Goal: Information Seeking & Learning: Learn about a topic

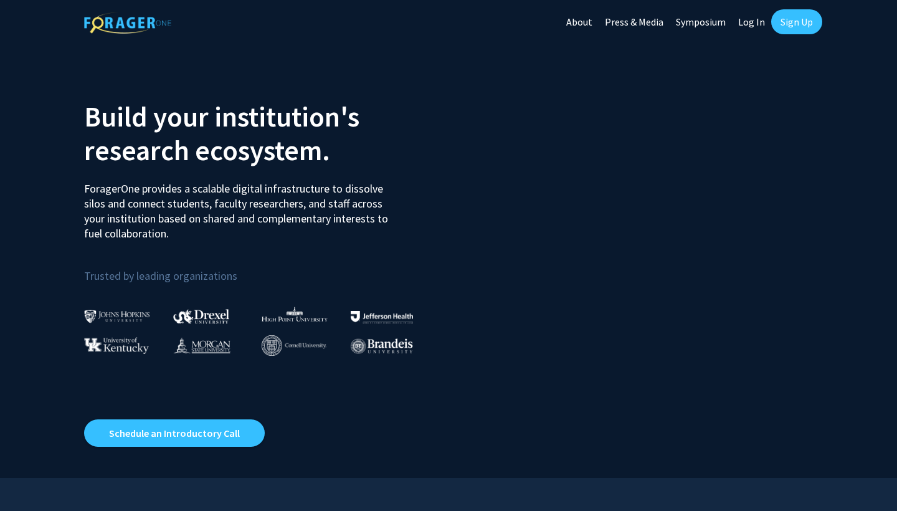
click at [790, 19] on link "Sign Up" at bounding box center [797, 21] width 51 height 25
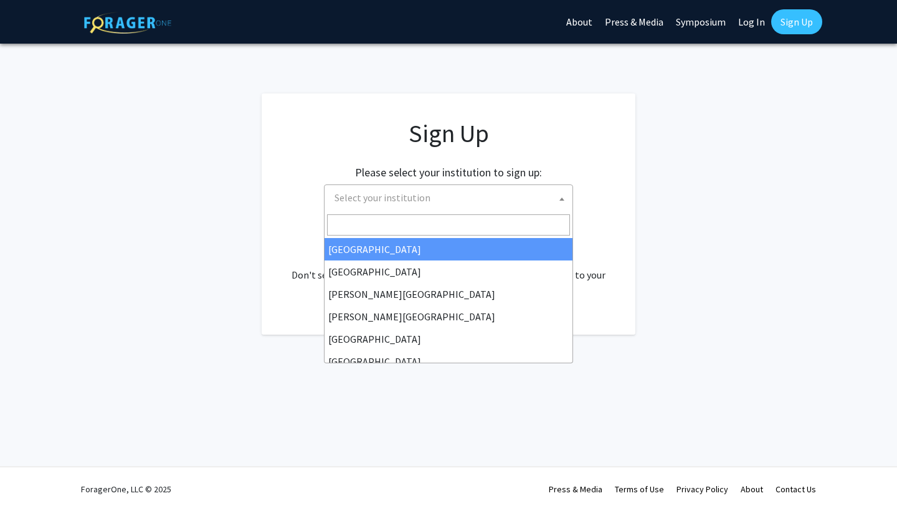
click at [423, 198] on span "Select your institution" at bounding box center [383, 197] width 96 height 12
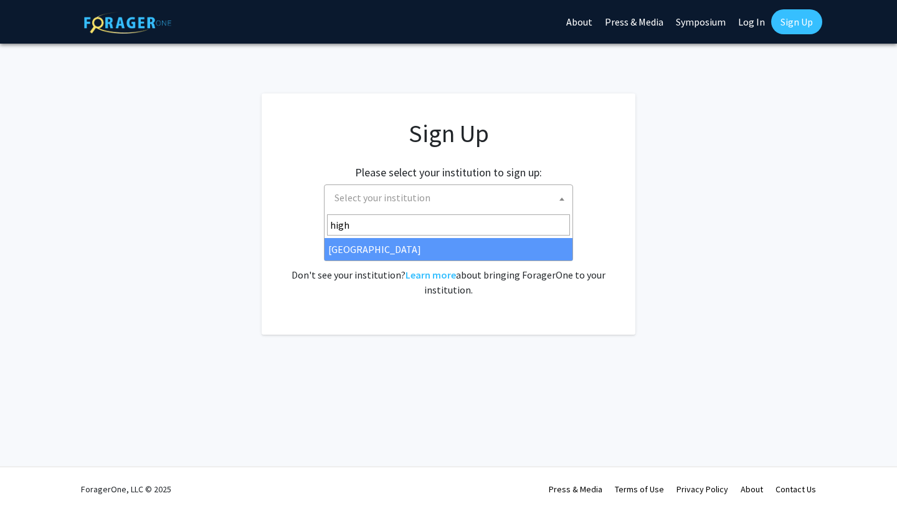
type input "high"
select select "2"
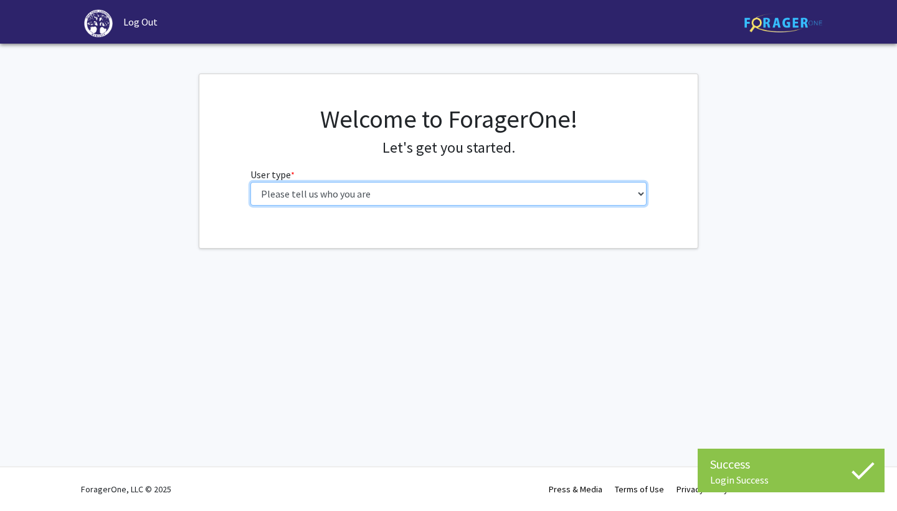
click at [457, 194] on select "Please tell us who you are Undergraduate Student Master's Student Doctoral Cand…" at bounding box center [449, 194] width 397 height 24
select select "1: undergrad"
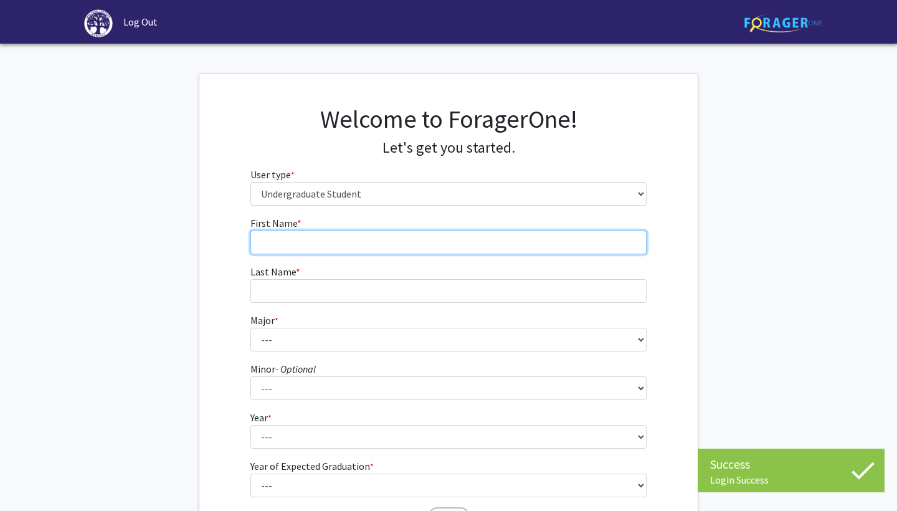
click at [398, 243] on input "First Name * required" at bounding box center [449, 243] width 397 height 24
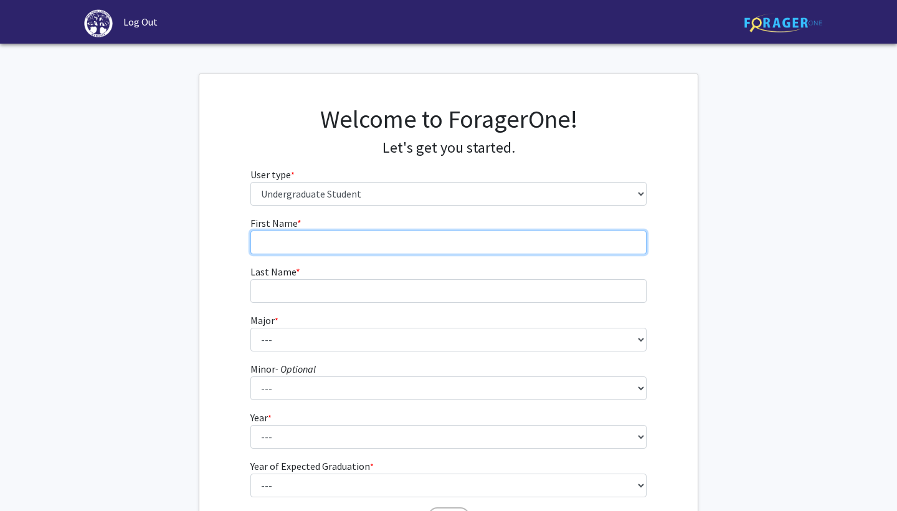
type input "[PERSON_NAME]"
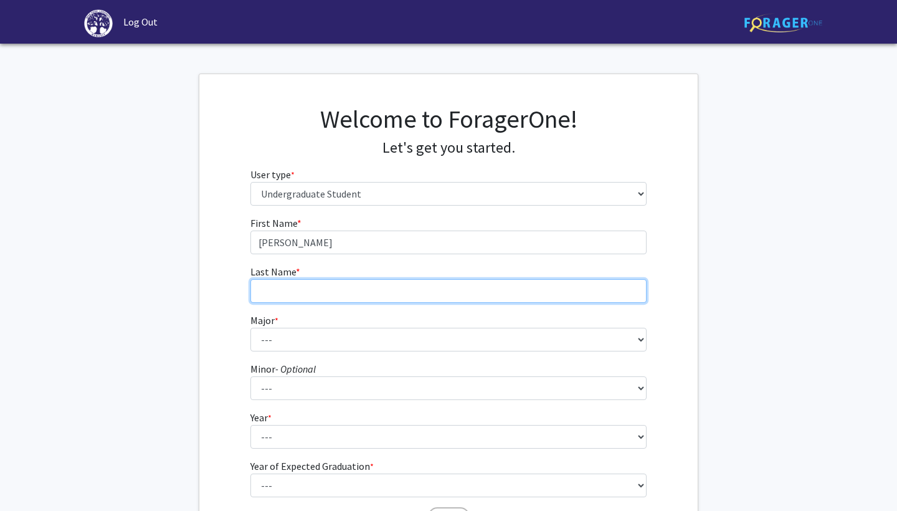
type input "Ciarkowska"
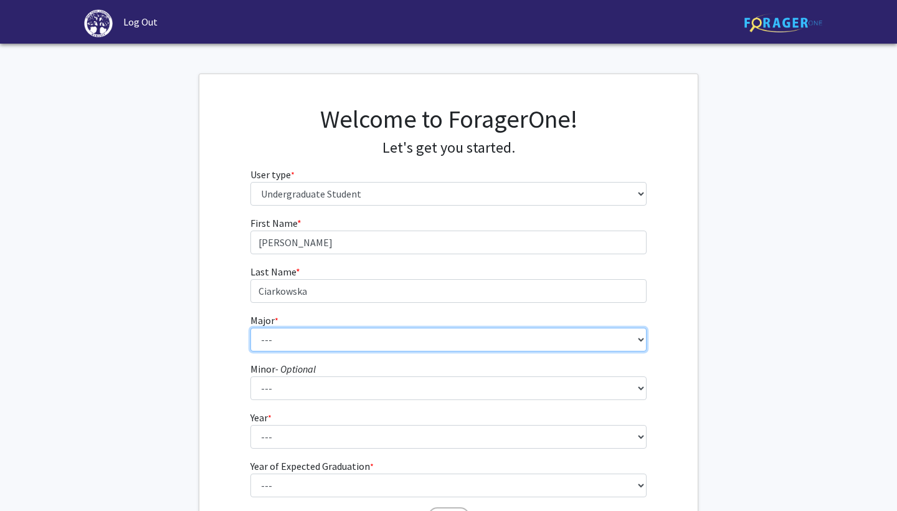
select select "55: 204"
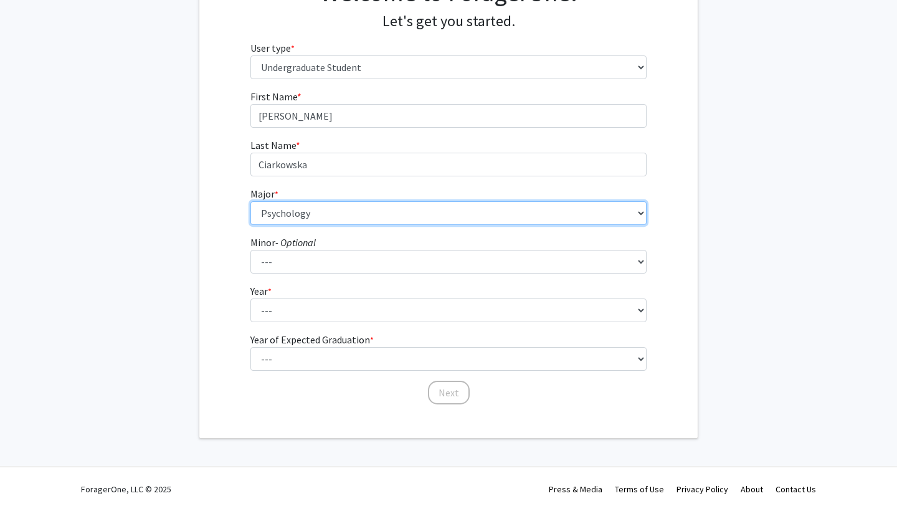
scroll to position [126, 0]
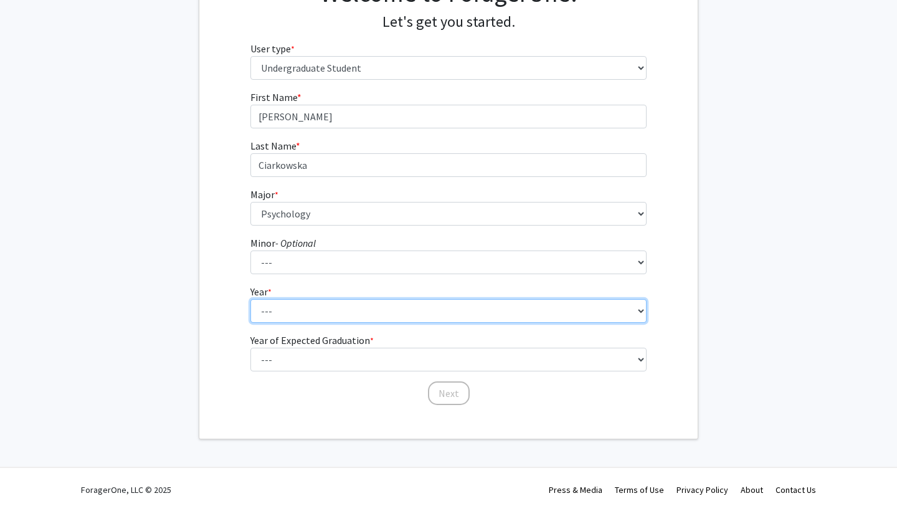
select select "1: first-year"
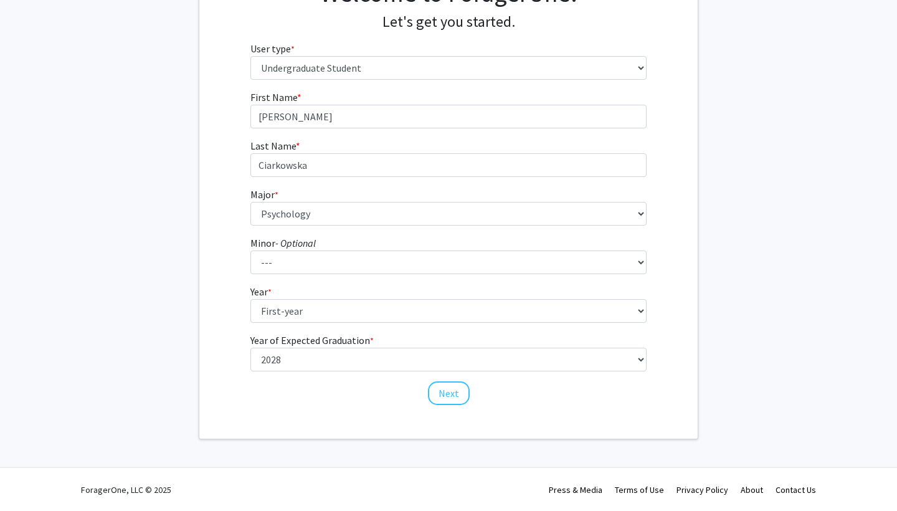
click at [328, 391] on div "Next" at bounding box center [449, 387] width 397 height 12
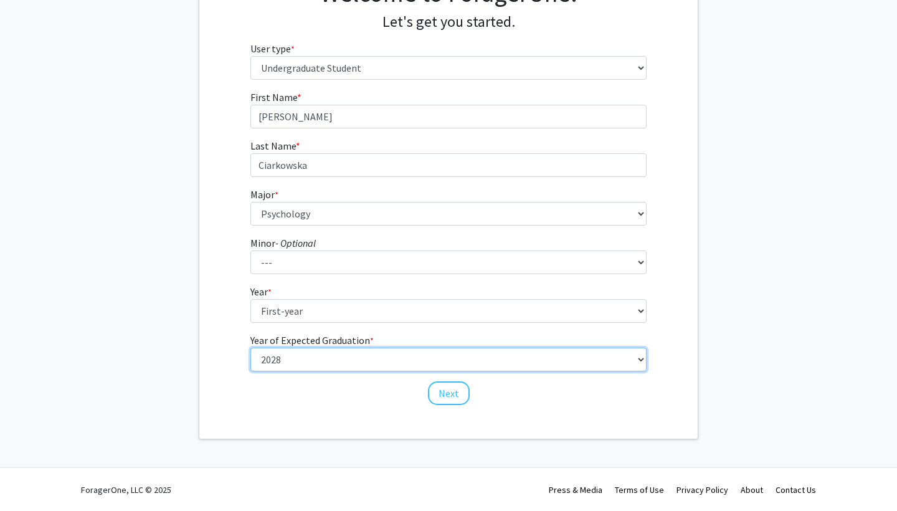
select select "5: 2029"
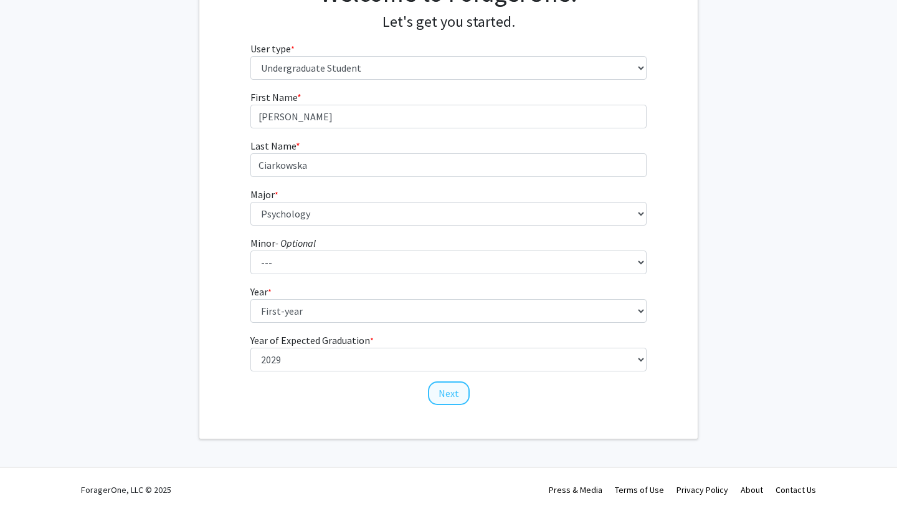
click at [439, 398] on button "Next" at bounding box center [449, 393] width 42 height 24
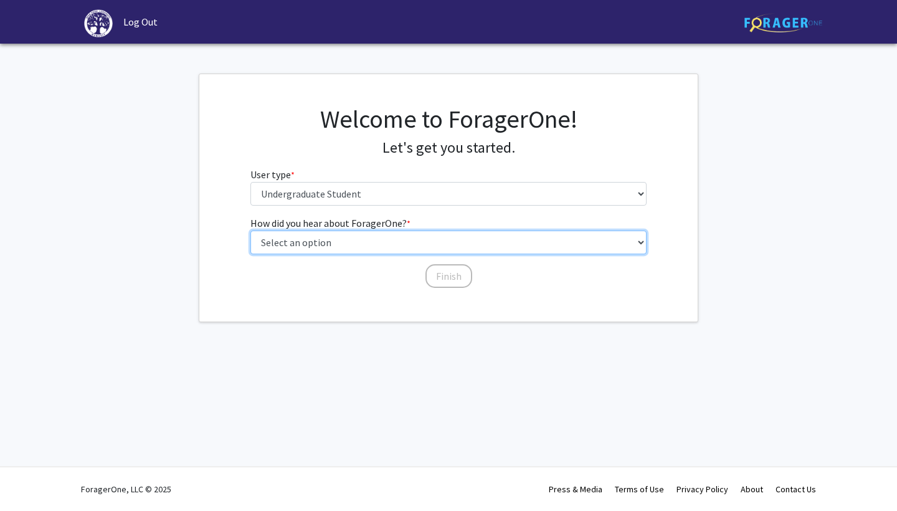
select select "2: faculty_recommendation"
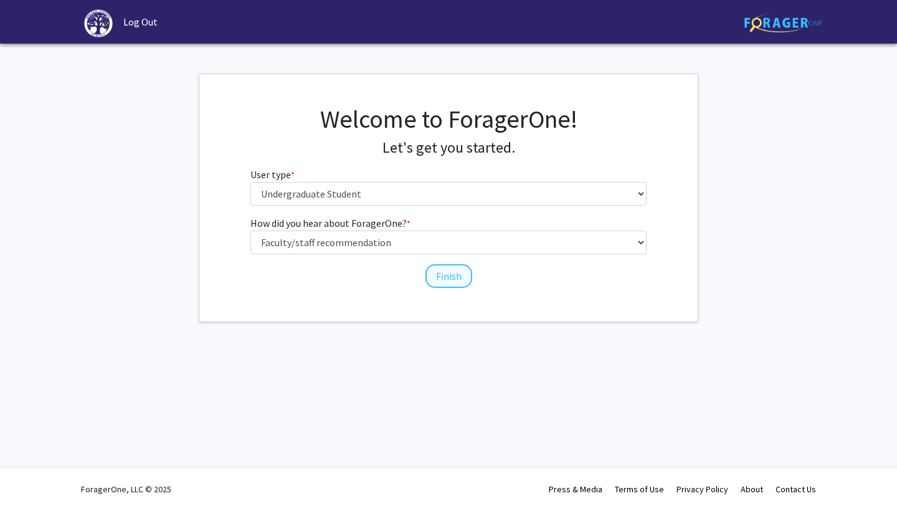
click at [457, 281] on button "Finish" at bounding box center [449, 276] width 47 height 24
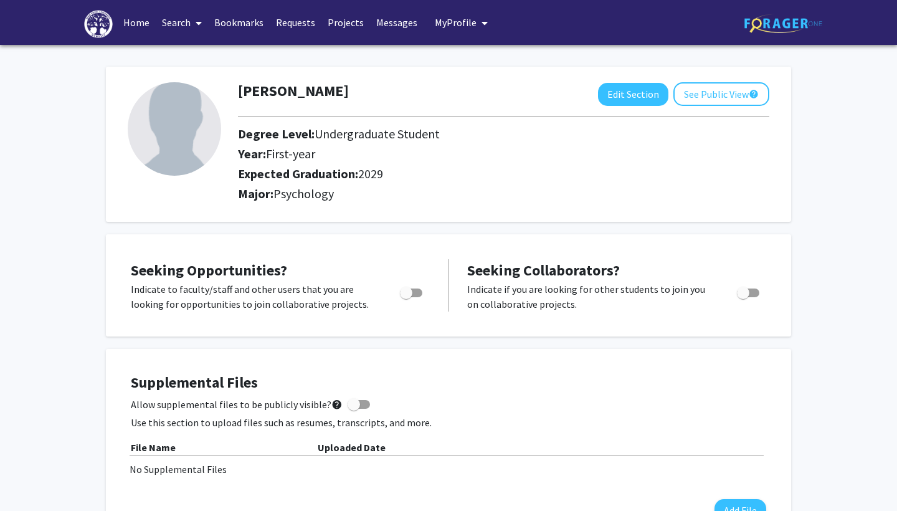
click at [740, 294] on span "Toggle" at bounding box center [743, 293] width 12 height 12
click at [743, 297] on input "Would you like to receive other student requests to work with you?" at bounding box center [743, 297] width 1 height 1
click at [740, 294] on span "Toggle" at bounding box center [748, 293] width 22 height 9
click at [743, 297] on input "Would you like to receive other student requests to work with you?" at bounding box center [743, 297] width 1 height 1
drag, startPoint x: 750, startPoint y: 299, endPoint x: 716, endPoint y: 299, distance: 34.3
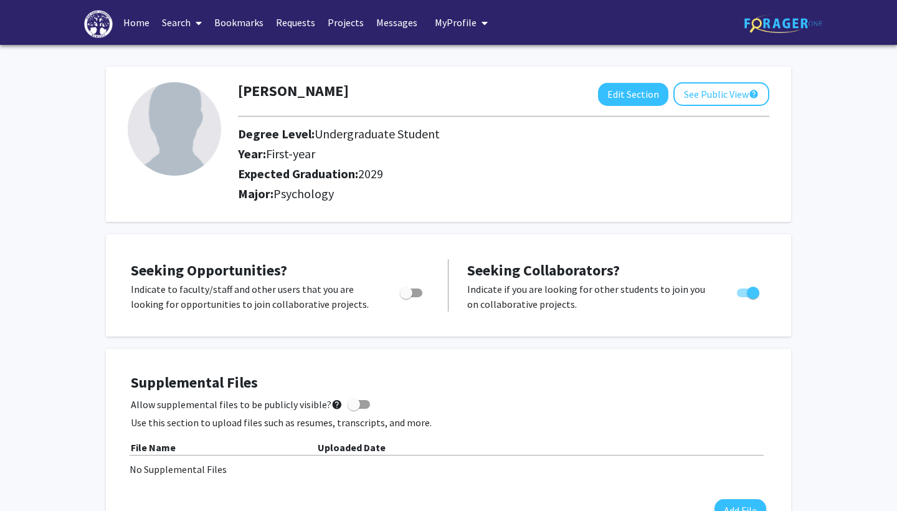
click at [716, 299] on div "Indicate if you are looking for other students to join you on collaborative pro…" at bounding box center [617, 297] width 318 height 30
click at [757, 295] on span "Toggle" at bounding box center [753, 293] width 12 height 12
click at [744, 297] on input "Would you like to receive other student requests to work with you?" at bounding box center [743, 297] width 1 height 1
checkbox input "false"
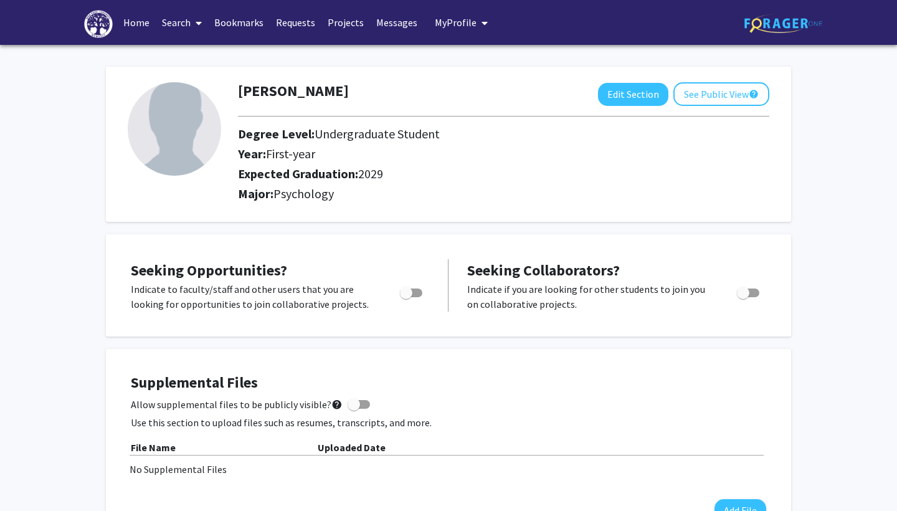
click at [400, 292] on label "Toggle" at bounding box center [408, 292] width 27 height 15
click at [406, 297] on input "Are you actively seeking opportunities?" at bounding box center [406, 297] width 1 height 1
click at [413, 319] on div "Seeking Opportunities? Indicate to faculty/staff and other users that you are l…" at bounding box center [448, 285] width 661 height 77
click at [414, 292] on span "Toggle" at bounding box center [416, 293] width 12 height 12
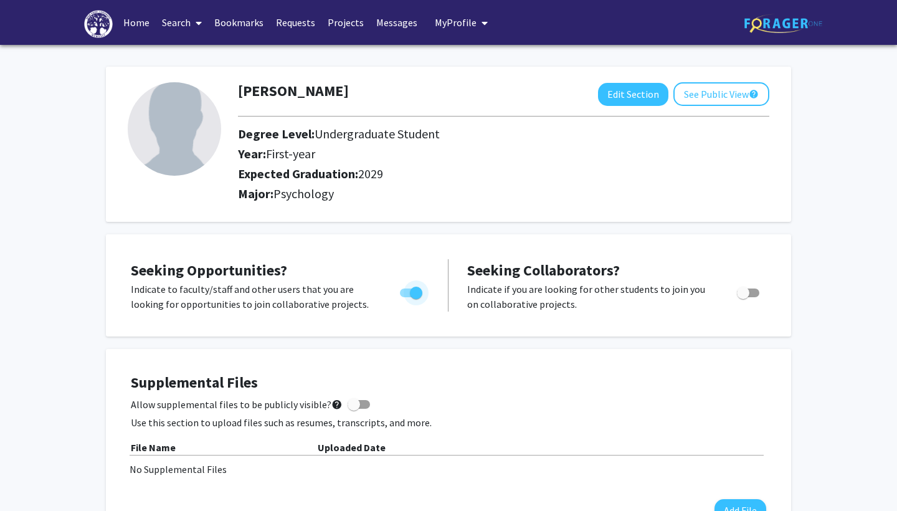
click at [406, 297] on input "Are you actively seeking opportunities?" at bounding box center [406, 297] width 1 height 1
checkbox input "false"
click at [208, 21] on link "Search" at bounding box center [182, 23] width 52 height 44
click at [201, 56] on span "Faculty/Staff" at bounding box center [202, 57] width 92 height 25
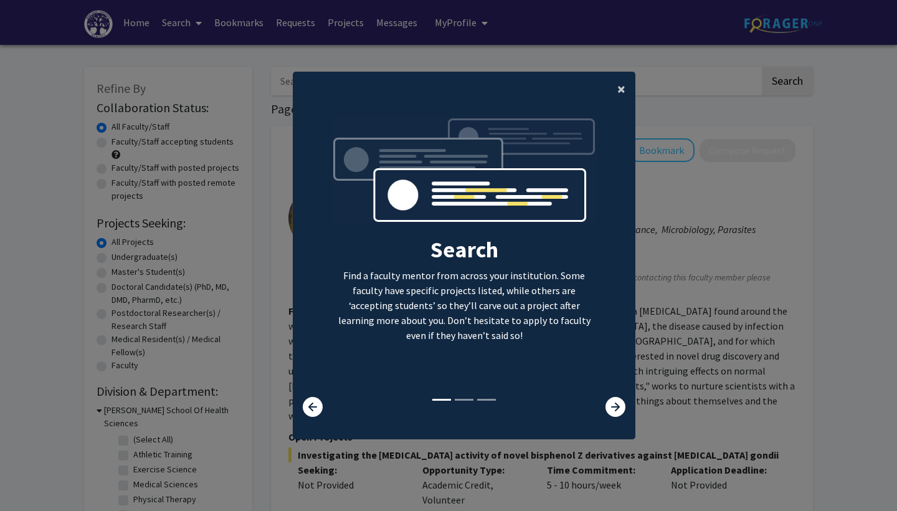
click at [619, 81] on span "×" at bounding box center [622, 88] width 8 height 19
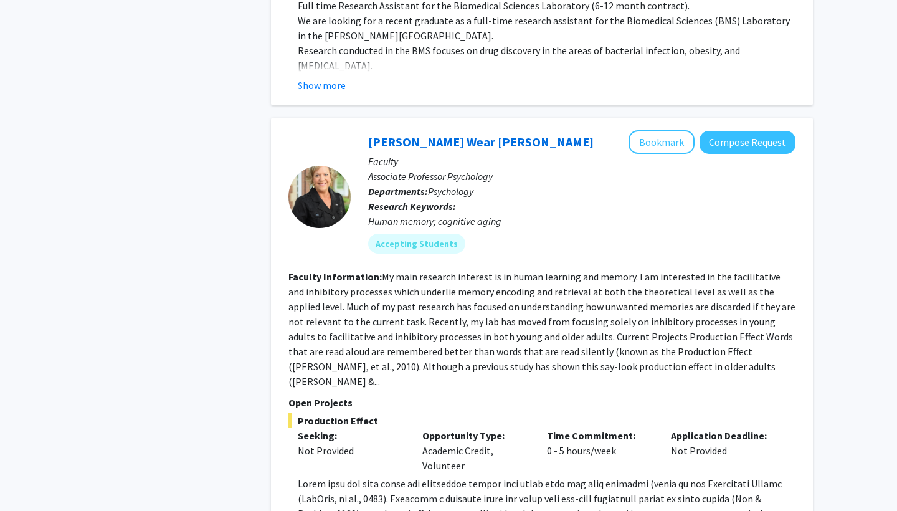
scroll to position [2324, 0]
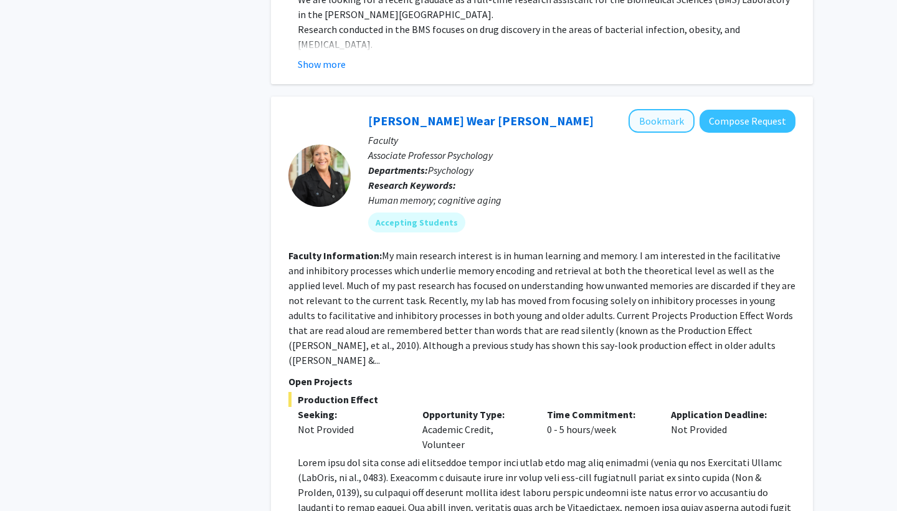
click at [670, 109] on button "Bookmark" at bounding box center [662, 121] width 66 height 24
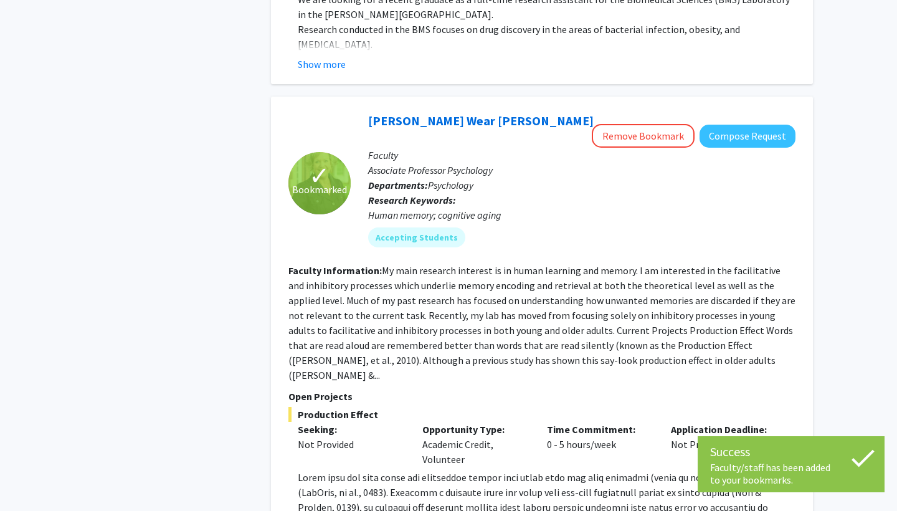
click at [838, 238] on div "Refine By Collaboration Status: Collaboration Status All Faculty/Staff Collabor…" at bounding box center [448, 204] width 897 height 4967
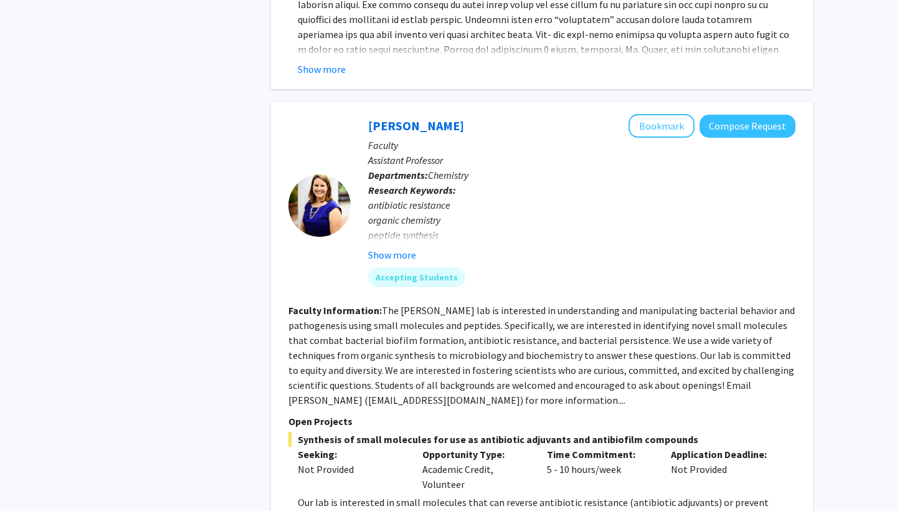
scroll to position [2983, 0]
click at [402, 247] on button "Show more" at bounding box center [392, 254] width 48 height 15
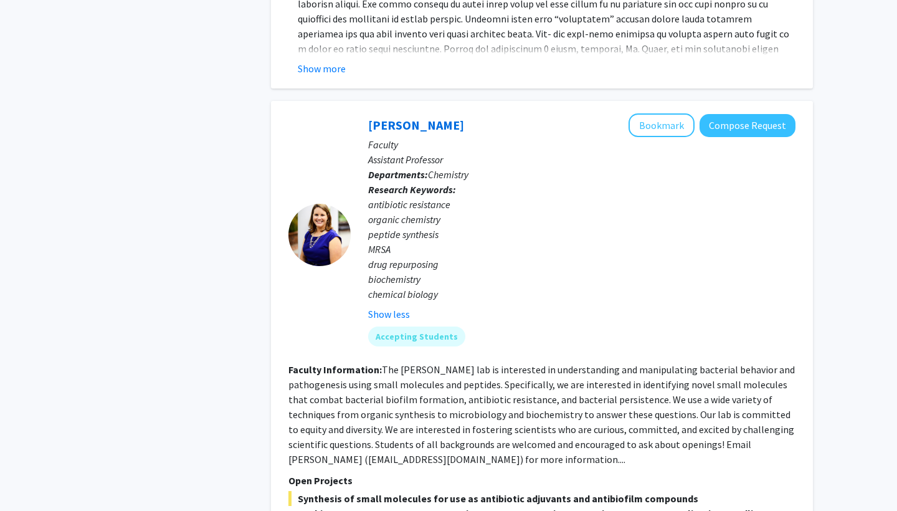
click at [522, 307] on div "Show less" at bounding box center [582, 314] width 428 height 15
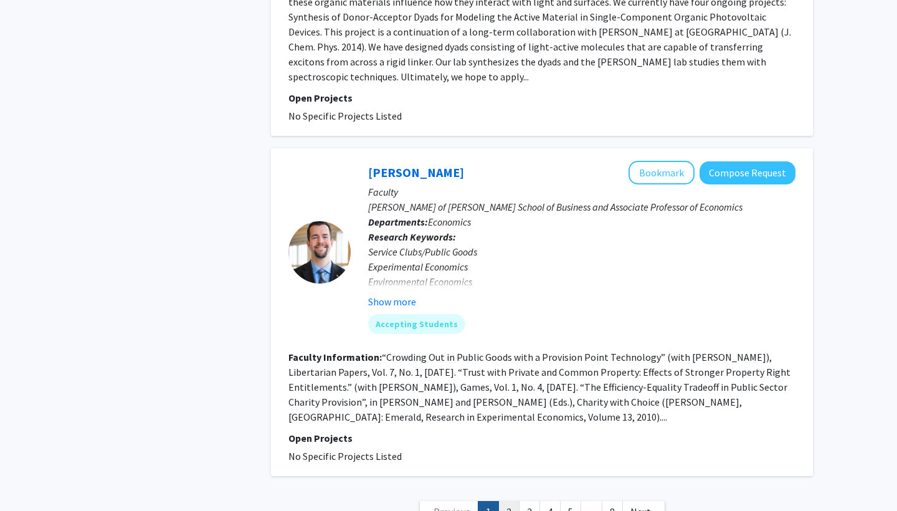
scroll to position [4494, 0]
click at [507, 502] on link "2" at bounding box center [509, 513] width 21 height 22
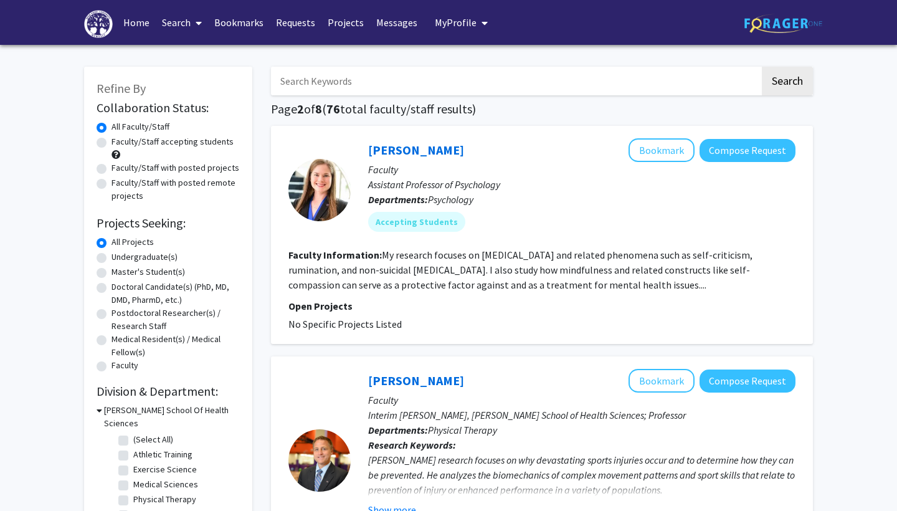
click at [547, 292] on section "Faculty Information: My research focuses on [MEDICAL_DATA] and related phenomen…" at bounding box center [542, 269] width 507 height 45
click at [671, 142] on button "Bookmark" at bounding box center [662, 150] width 66 height 24
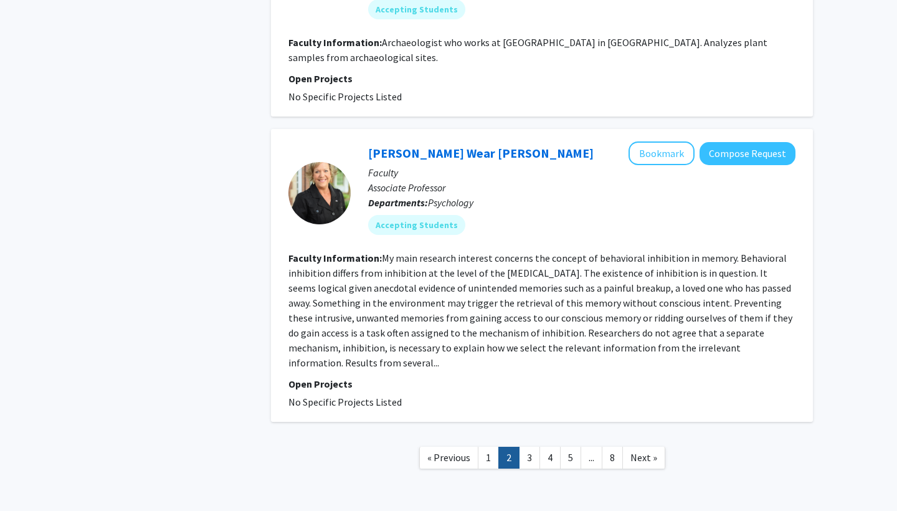
scroll to position [2498, 0]
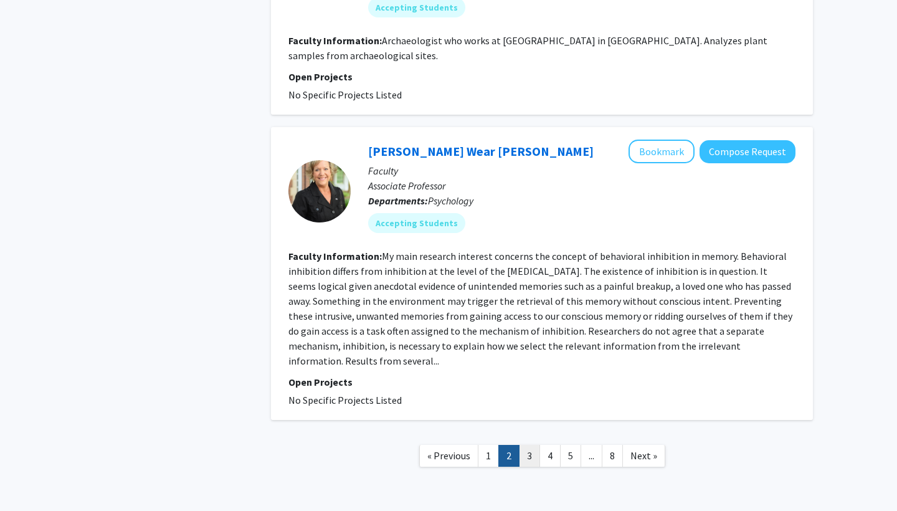
click at [528, 446] on link "3" at bounding box center [529, 456] width 21 height 22
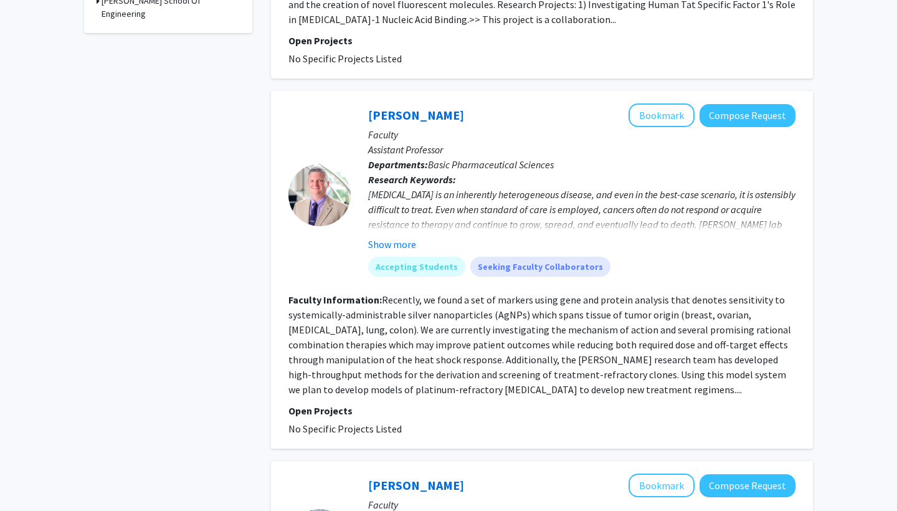
scroll to position [692, 0]
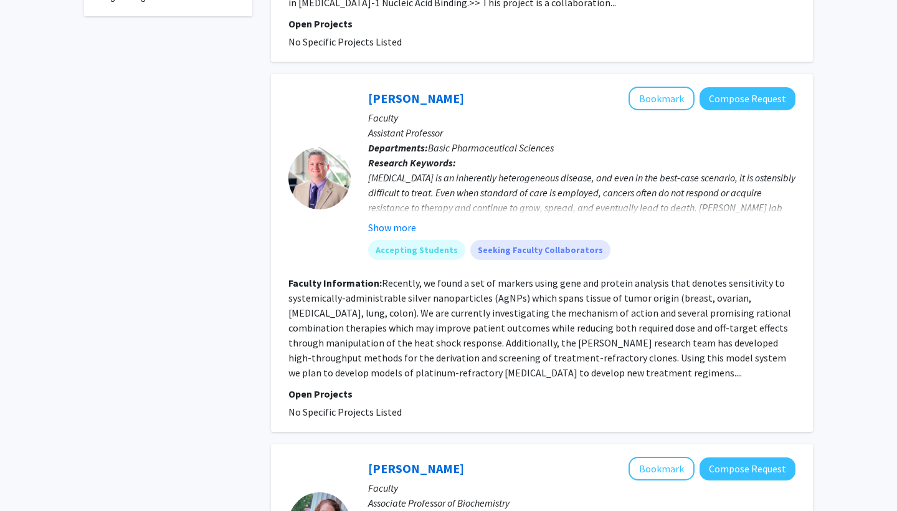
click at [518, 189] on div "[MEDICAL_DATA] is an inherently heterogeneous disease, and even in the best-cas…" at bounding box center [582, 222] width 428 height 105
click at [404, 220] on button "Show more" at bounding box center [392, 227] width 48 height 15
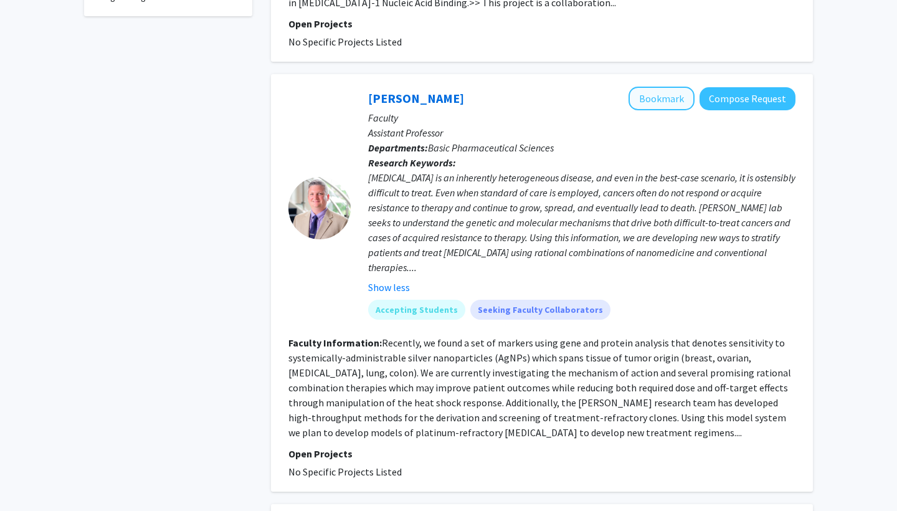
click at [676, 88] on button "Bookmark" at bounding box center [662, 99] width 66 height 24
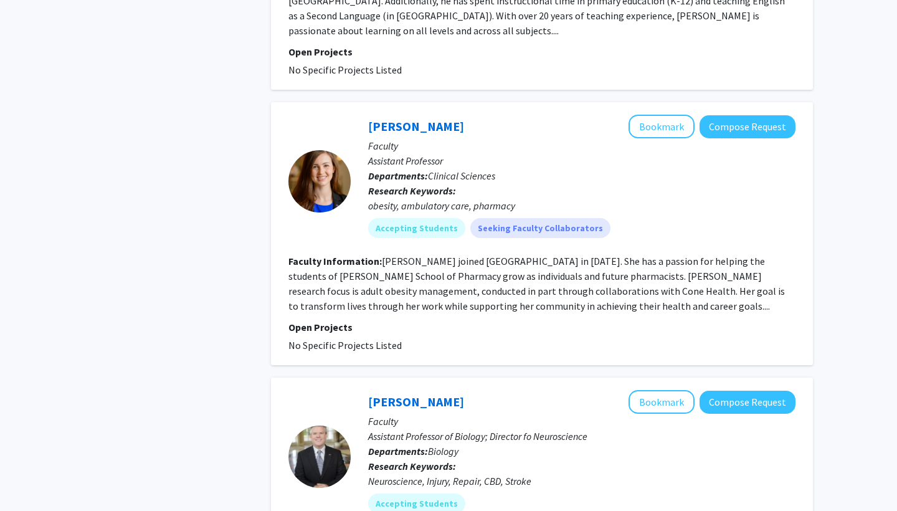
scroll to position [2517, 0]
click at [503, 198] on div "obesity, ambulatory care, pharmacy" at bounding box center [582, 205] width 428 height 15
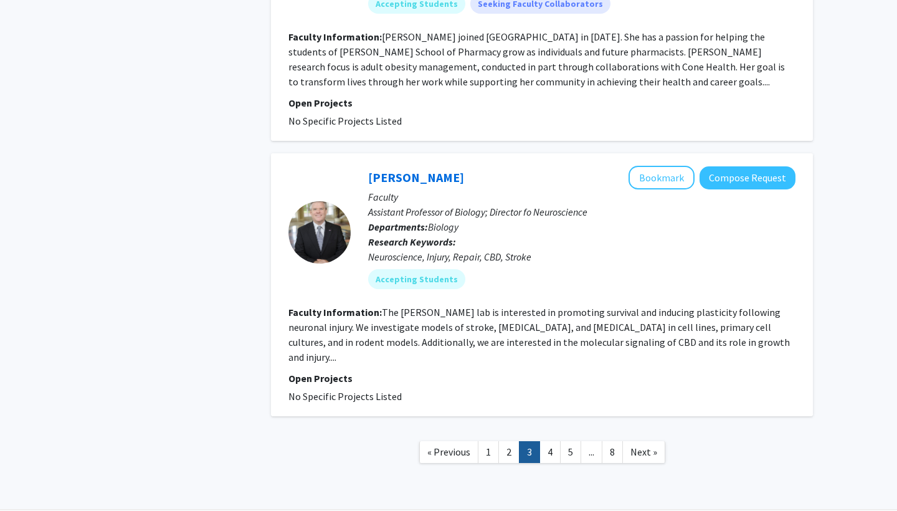
scroll to position [2740, 0]
click at [545, 442] on link "4" at bounding box center [550, 453] width 21 height 22
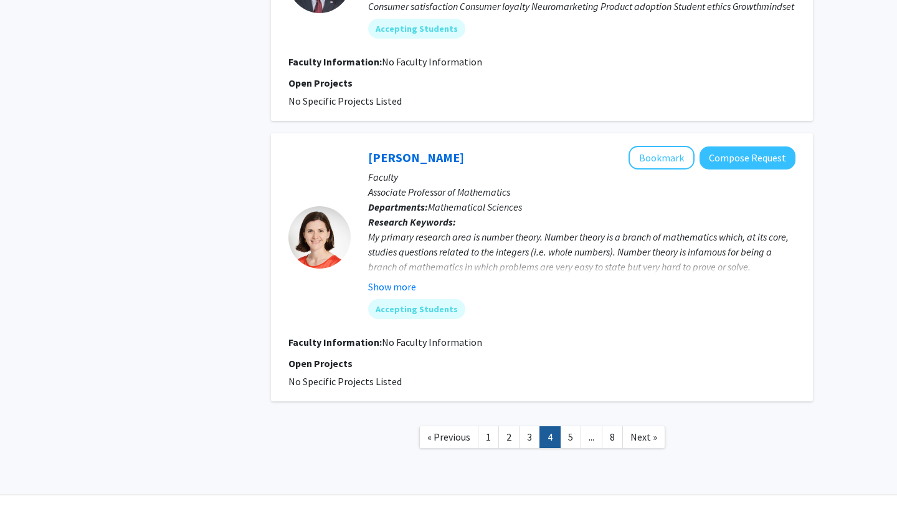
scroll to position [2337, 0]
click at [562, 427] on link "5" at bounding box center [570, 438] width 21 height 22
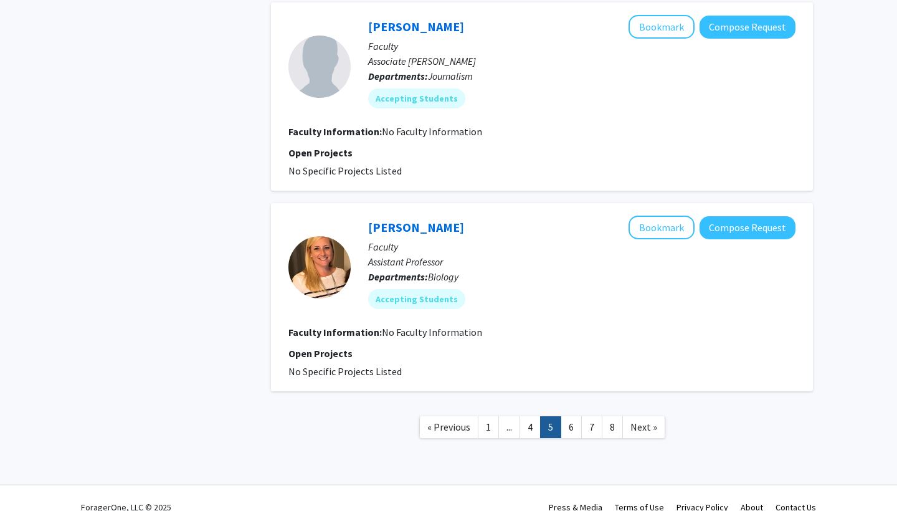
scroll to position [1730, 0]
click at [565, 428] on link "6" at bounding box center [571, 427] width 21 height 22
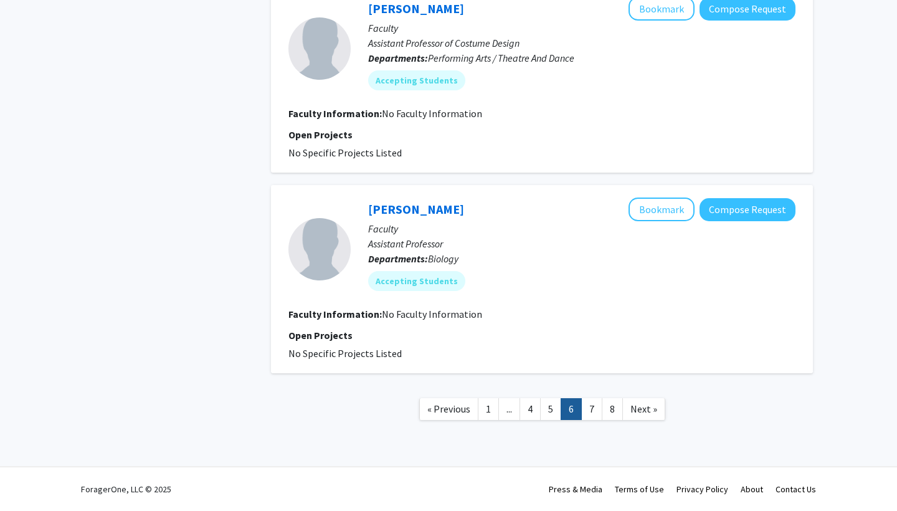
scroll to position [1733, 0]
click at [589, 414] on link "7" at bounding box center [591, 409] width 21 height 22
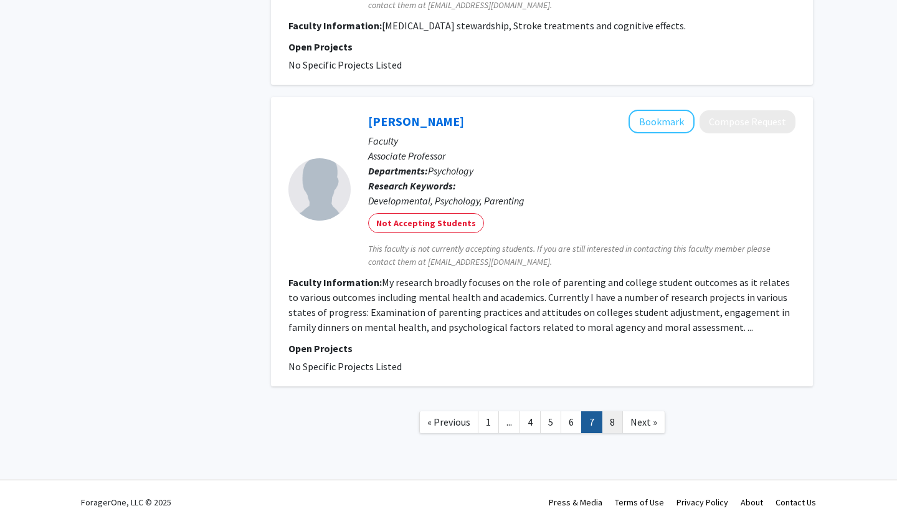
scroll to position [2526, 0]
click at [613, 413] on link "8" at bounding box center [612, 423] width 21 height 22
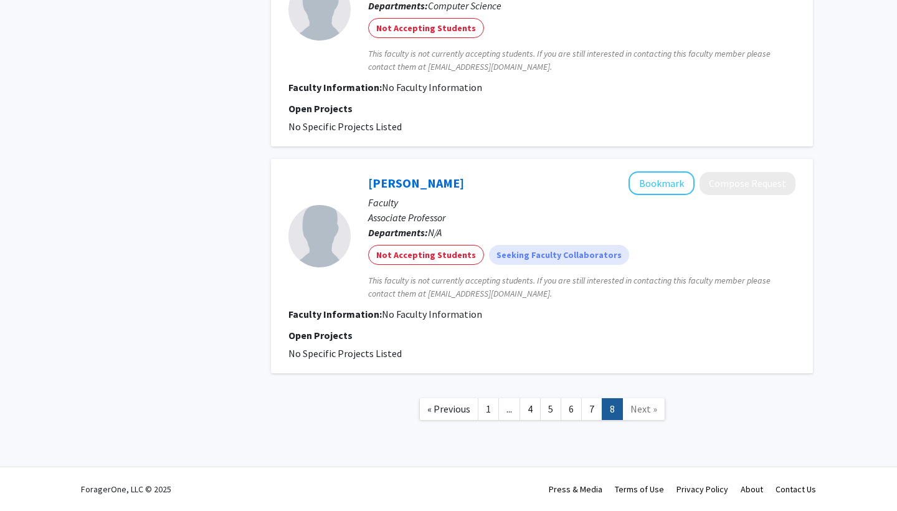
scroll to position [1103, 0]
click at [644, 402] on link "Next »" at bounding box center [644, 409] width 43 height 22
click at [494, 411] on link "1" at bounding box center [488, 409] width 21 height 22
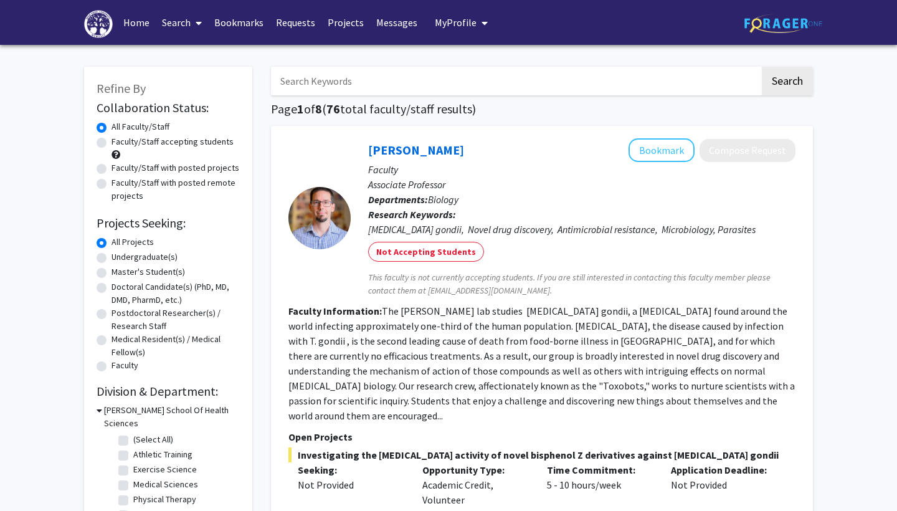
click at [249, 17] on link "Bookmarks" at bounding box center [239, 23] width 62 height 44
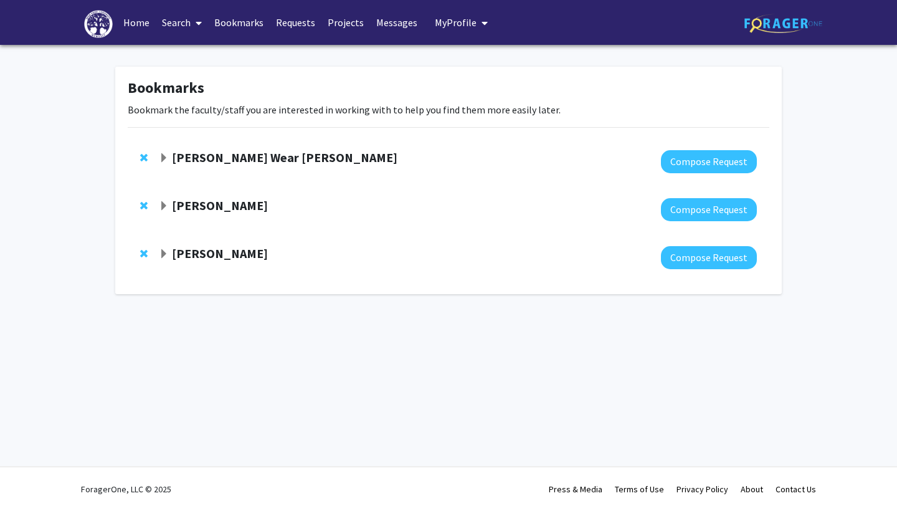
click at [257, 162] on strong "[PERSON_NAME] Wear [PERSON_NAME]" at bounding box center [285, 158] width 226 height 16
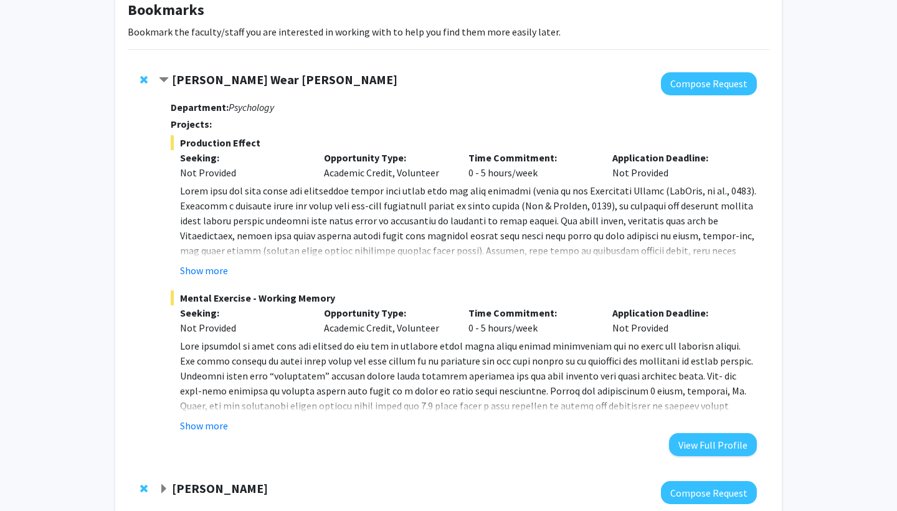
scroll to position [80, 0]
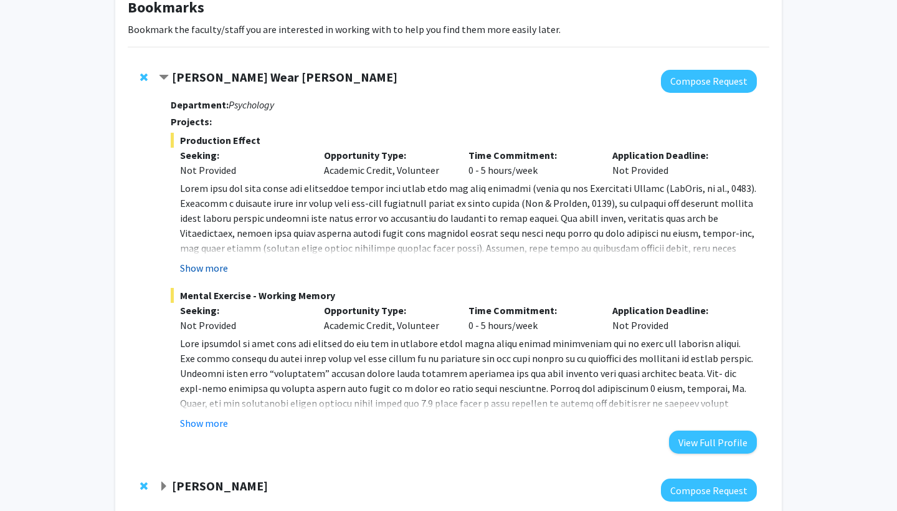
click at [216, 270] on button "Show more" at bounding box center [204, 268] width 48 height 15
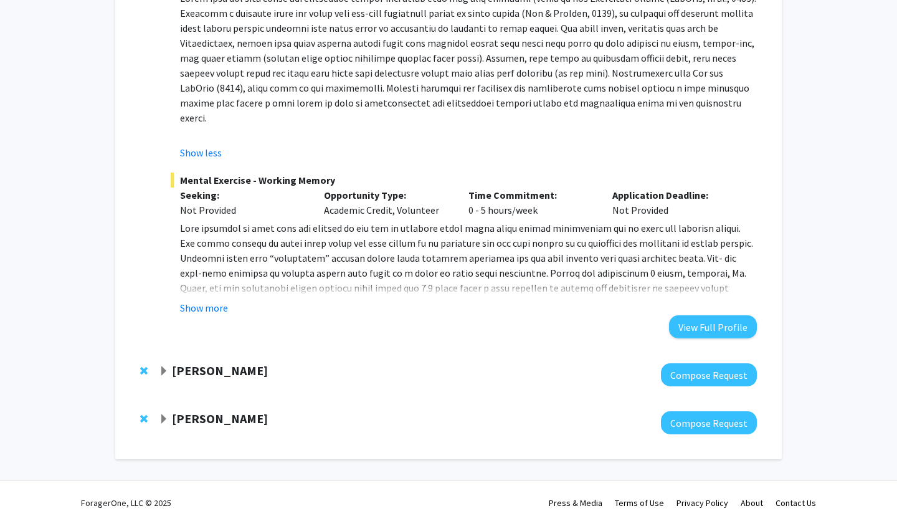
click at [212, 363] on strong "[PERSON_NAME]" at bounding box center [220, 371] width 96 height 16
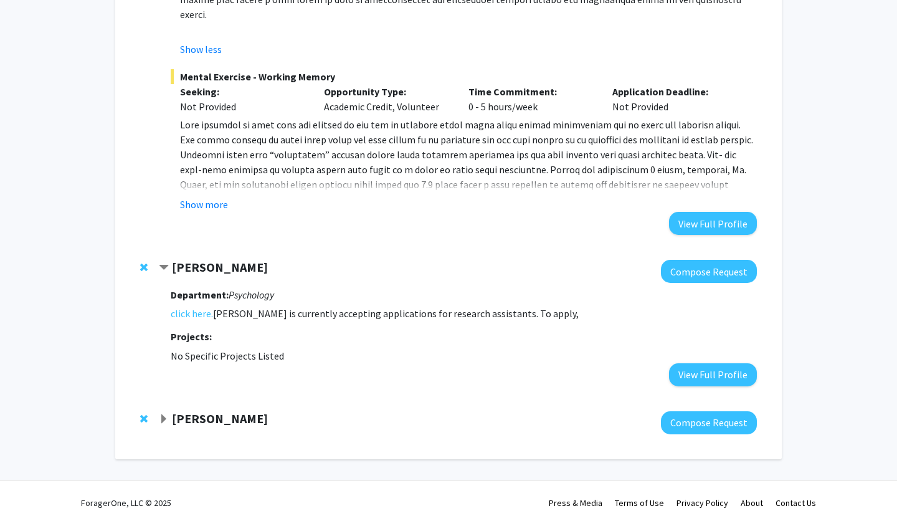
scroll to position [373, 0]
click at [194, 307] on link "click here." at bounding box center [192, 314] width 42 height 15
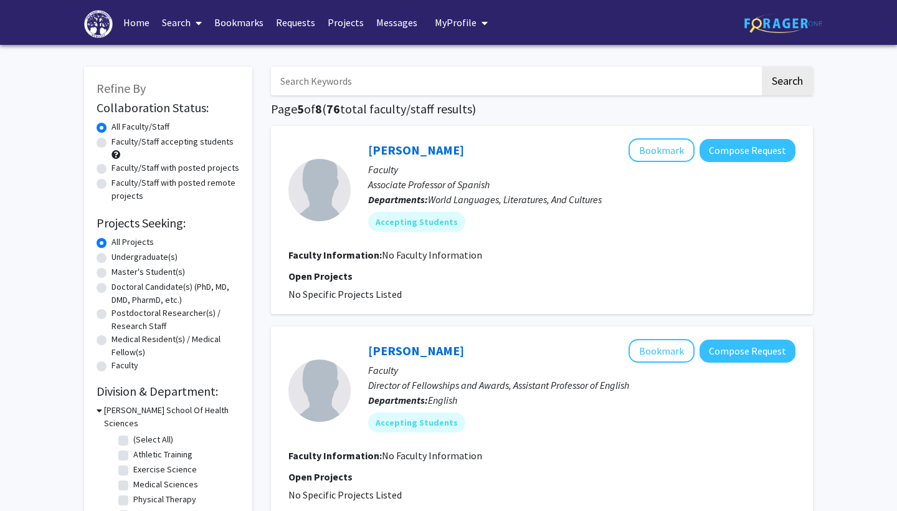
click at [240, 26] on link "Bookmarks" at bounding box center [239, 23] width 62 height 44
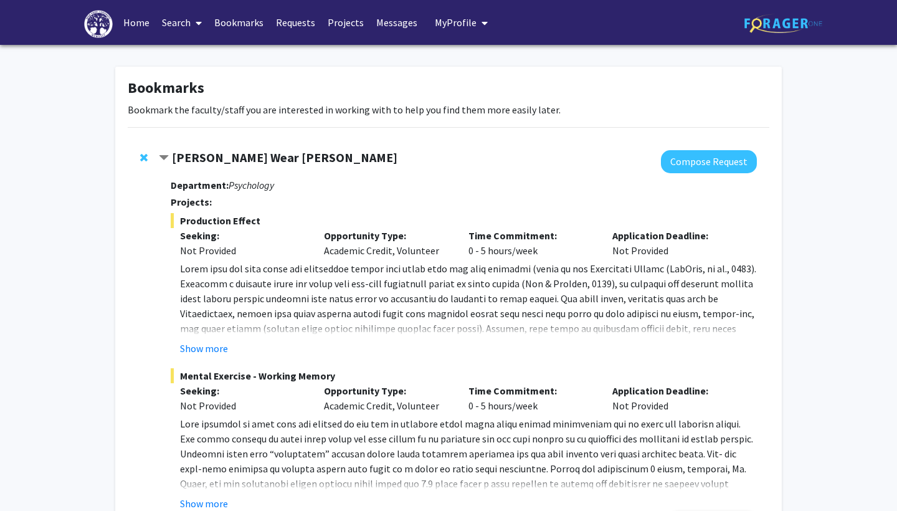
click at [239, 159] on strong "[PERSON_NAME] Wear [PERSON_NAME]" at bounding box center [285, 158] width 226 height 16
click at [213, 182] on strong "Department:" at bounding box center [200, 185] width 58 height 12
click at [241, 27] on link "Bookmarks" at bounding box center [239, 23] width 62 height 44
click at [241, 16] on link "Bookmarks" at bounding box center [239, 23] width 62 height 44
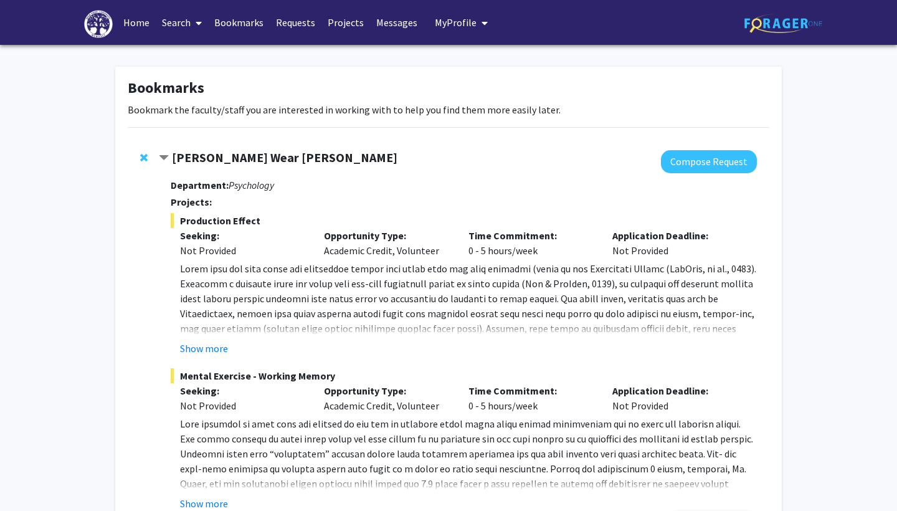
click at [178, 15] on link "Search" at bounding box center [182, 23] width 52 height 44
click at [198, 54] on span "Faculty/Staff" at bounding box center [202, 57] width 92 height 25
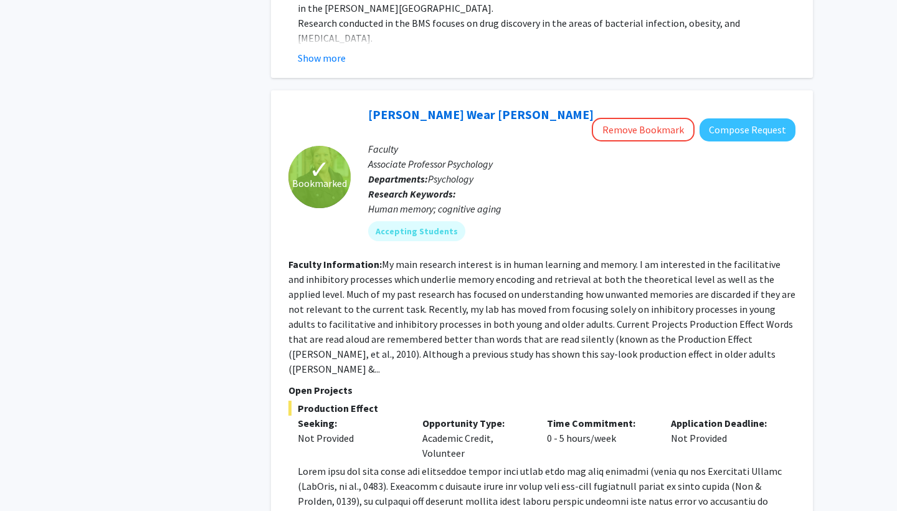
scroll to position [2357, 0]
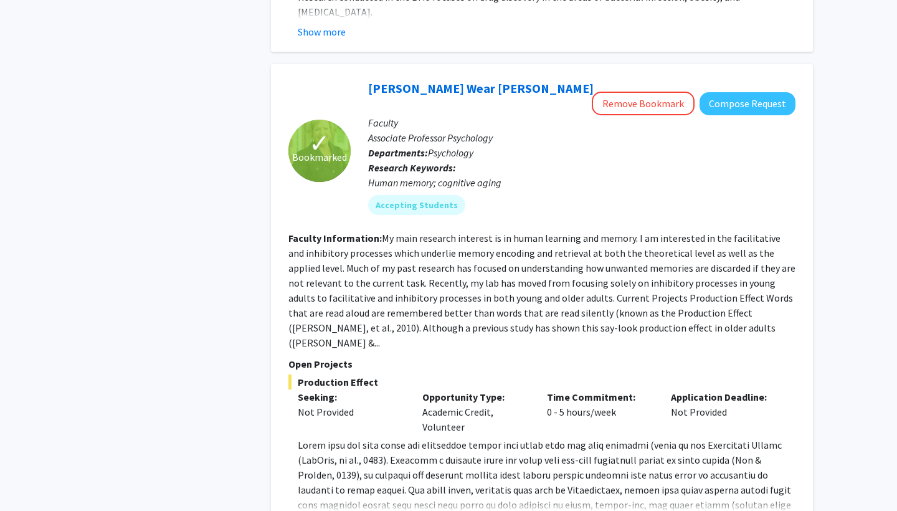
click at [656, 255] on fg-read-more "My main research interest is in human learning and memory. I am interested in t…" at bounding box center [542, 290] width 507 height 117
click at [277, 209] on div "✓ Bookmarked [PERSON_NAME] Wear [PERSON_NAME] Remove Bookmark Compose Request F…" at bounding box center [542, 389] width 542 height 651
click at [520, 252] on fg-read-more "My main research interest is in human learning and memory. I am interested in t…" at bounding box center [542, 290] width 507 height 117
click at [544, 259] on fg-read-more "My main research interest is in human learning and memory. I am interested in t…" at bounding box center [542, 290] width 507 height 117
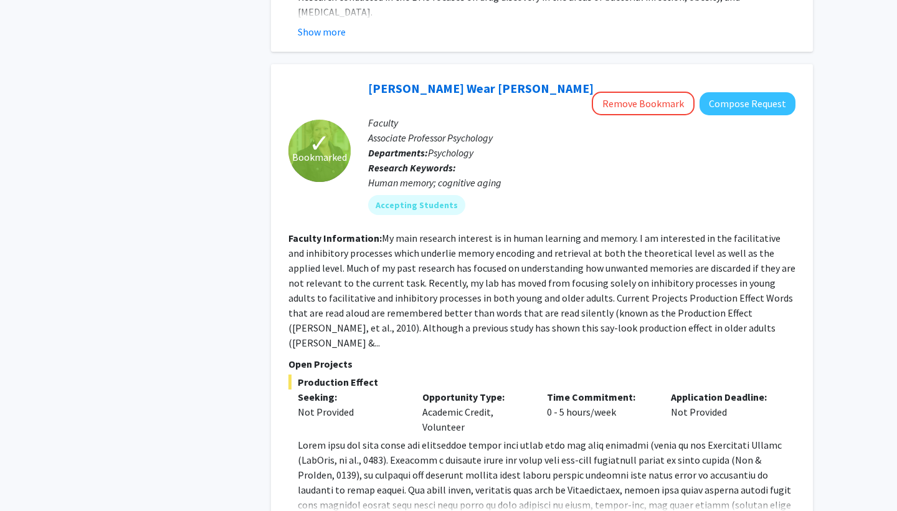
click at [644, 357] on p "Open Projects" at bounding box center [542, 364] width 507 height 15
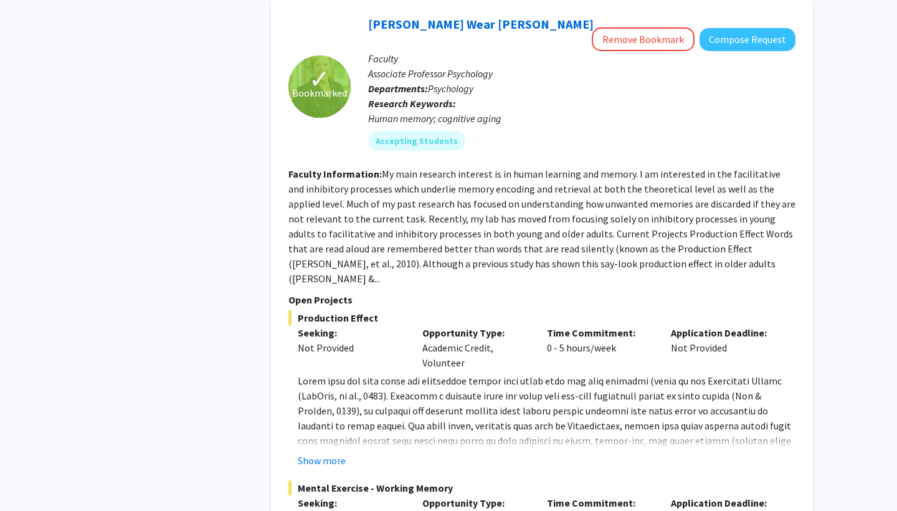
scroll to position [2462, 0]
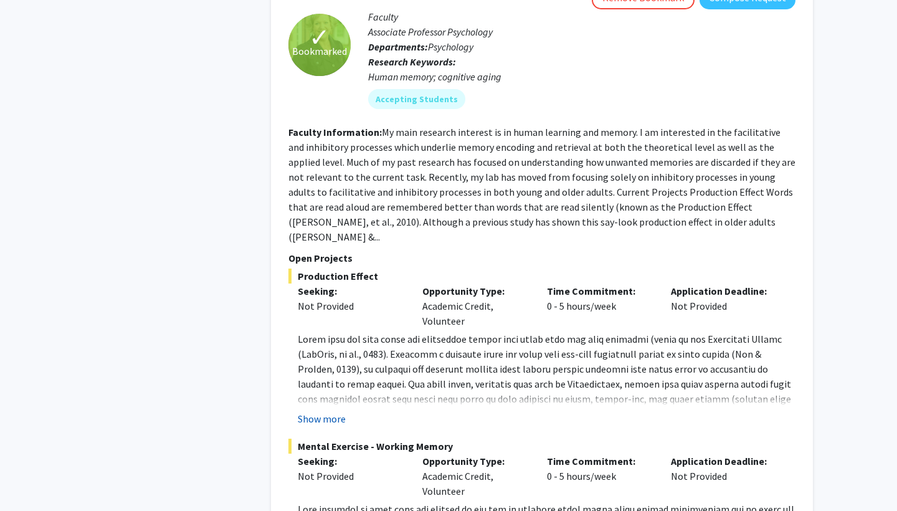
click at [331, 411] on button "Show more" at bounding box center [322, 418] width 48 height 15
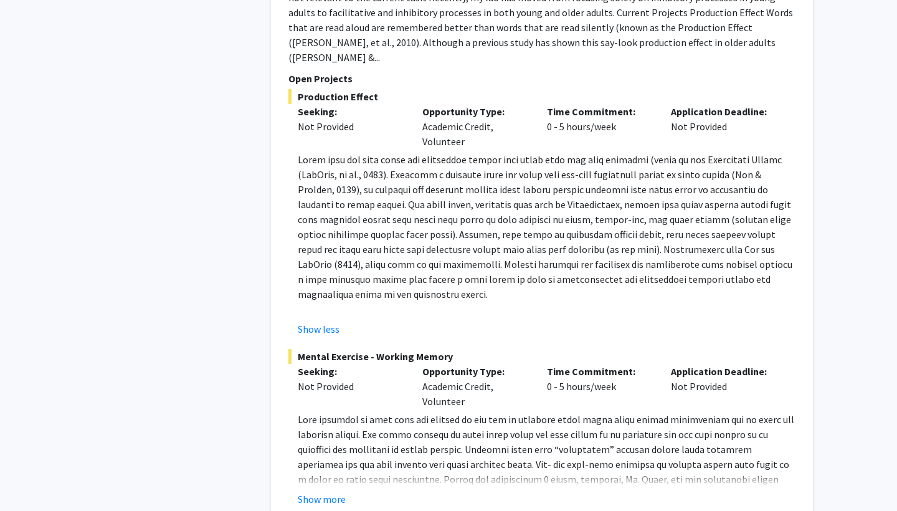
scroll to position [2643, 0]
click at [328, 491] on button "Show more" at bounding box center [322, 498] width 48 height 15
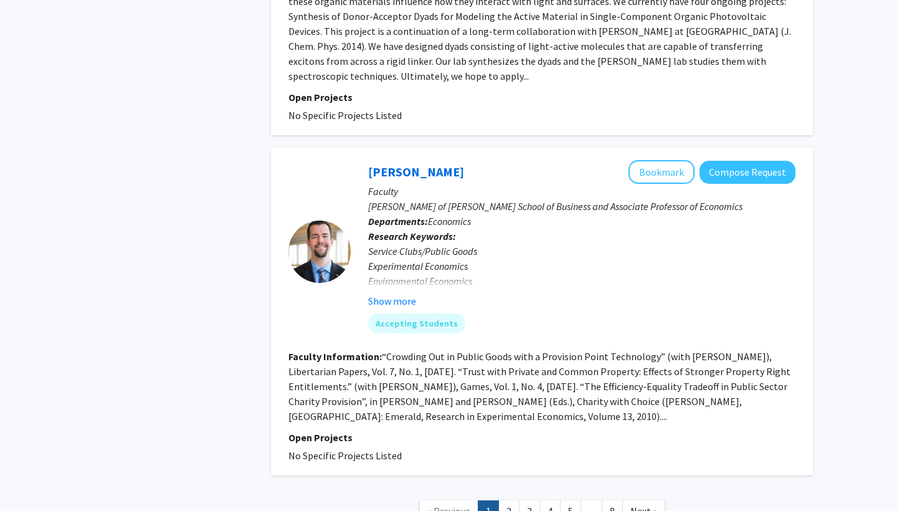
scroll to position [4614, 0]
click at [504, 502] on link "2" at bounding box center [509, 513] width 21 height 22
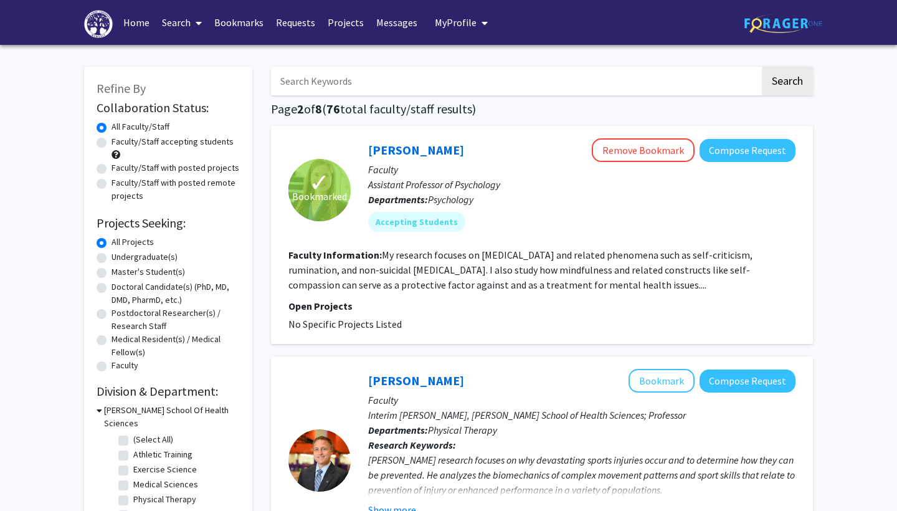
click at [575, 267] on fg-read-more "My research focuses on [MEDICAL_DATA] and related phenomena such as self-critic…" at bounding box center [521, 270] width 464 height 42
click at [373, 266] on fg-read-more "My research focuses on [MEDICAL_DATA] and related phenomena such as self-critic…" at bounding box center [521, 270] width 464 height 42
click at [460, 283] on fg-read-more "My research focuses on [MEDICAL_DATA] and related phenomena such as self-critic…" at bounding box center [521, 270] width 464 height 42
click at [687, 284] on fg-read-more "My research focuses on [MEDICAL_DATA] and related phenomena such as self-critic…" at bounding box center [521, 270] width 464 height 42
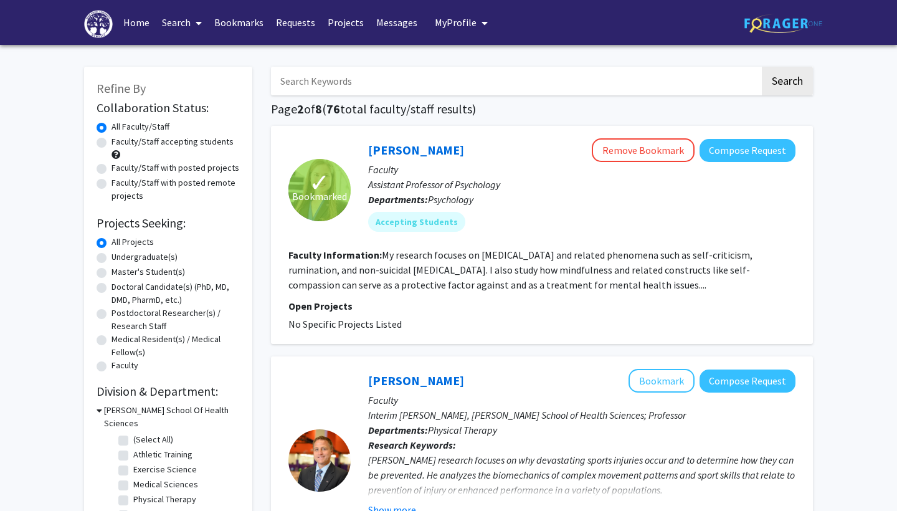
click at [687, 289] on fg-read-more "My research focuses on [MEDICAL_DATA] and related phenomena such as self-critic…" at bounding box center [521, 270] width 464 height 42
click at [398, 150] on link "[PERSON_NAME]" at bounding box center [416, 150] width 96 height 16
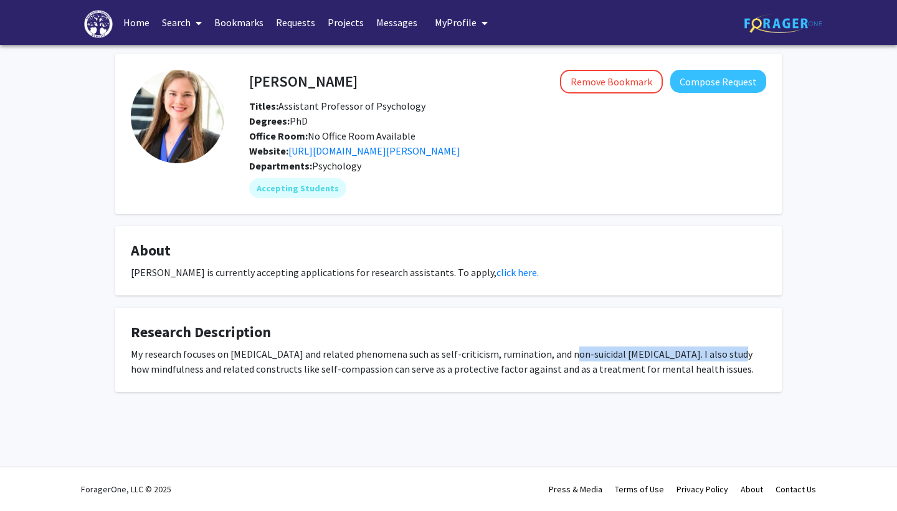
drag, startPoint x: 553, startPoint y: 355, endPoint x: 716, endPoint y: 360, distance: 162.7
click at [716, 360] on div "My research focuses on [MEDICAL_DATA] and related phenomena such as self-critic…" at bounding box center [449, 362] width 636 height 30
copy div "rumination, and non-suicidal [MEDICAL_DATA]"
click at [402, 306] on div "[PERSON_NAME] Remove Bookmark Compose Request Titles: Assistant Professor of Ps…" at bounding box center [449, 223] width 686 height 338
